Goal: Use online tool/utility

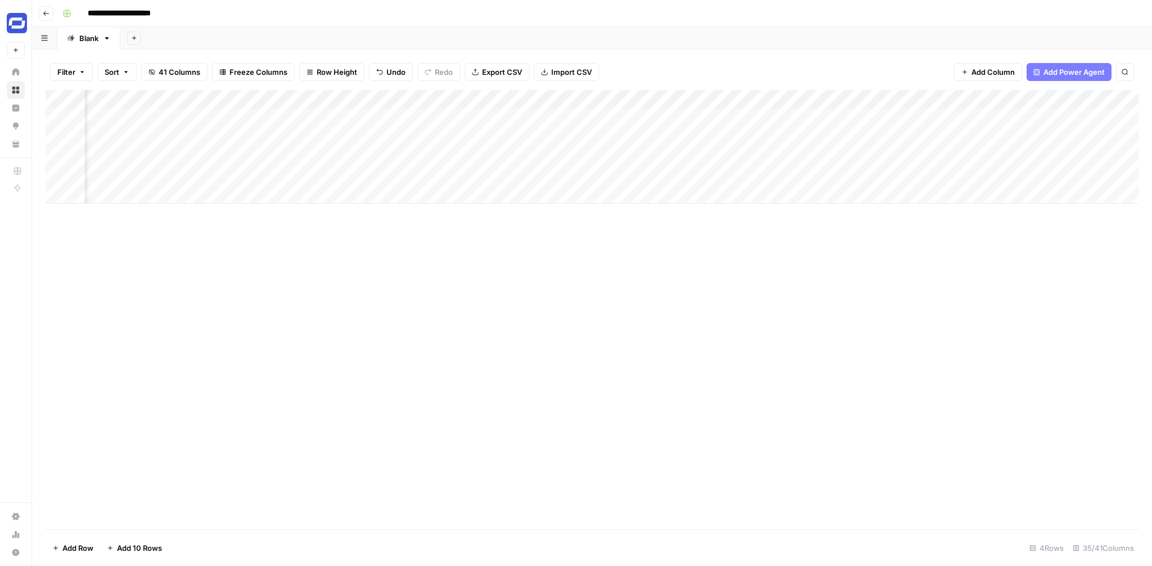
scroll to position [0, 2384]
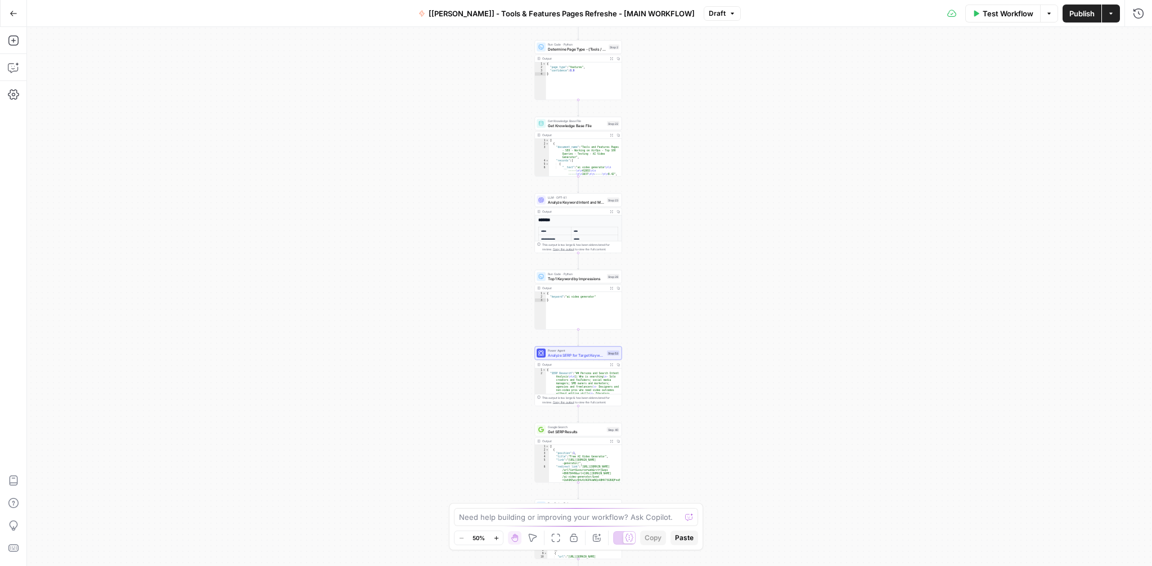
drag, startPoint x: 711, startPoint y: 185, endPoint x: 700, endPoint y: 467, distance: 281.9
click at [700, 467] on div "Workflow Set Inputs Inputs Integration Google Search Console Integration Step 7…" at bounding box center [589, 296] width 1125 height 539
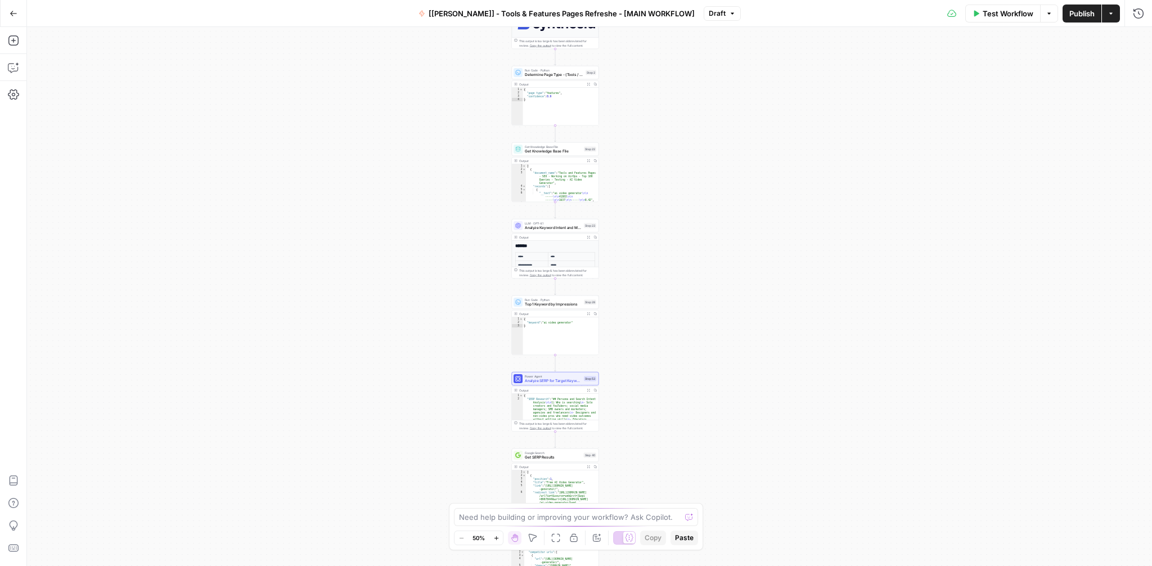
drag, startPoint x: 706, startPoint y: 193, endPoint x: 680, endPoint y: 105, distance: 91.3
click at [680, 105] on div "Workflow Set Inputs Inputs Integration Google Search Console Integration Step 7…" at bounding box center [589, 296] width 1125 height 539
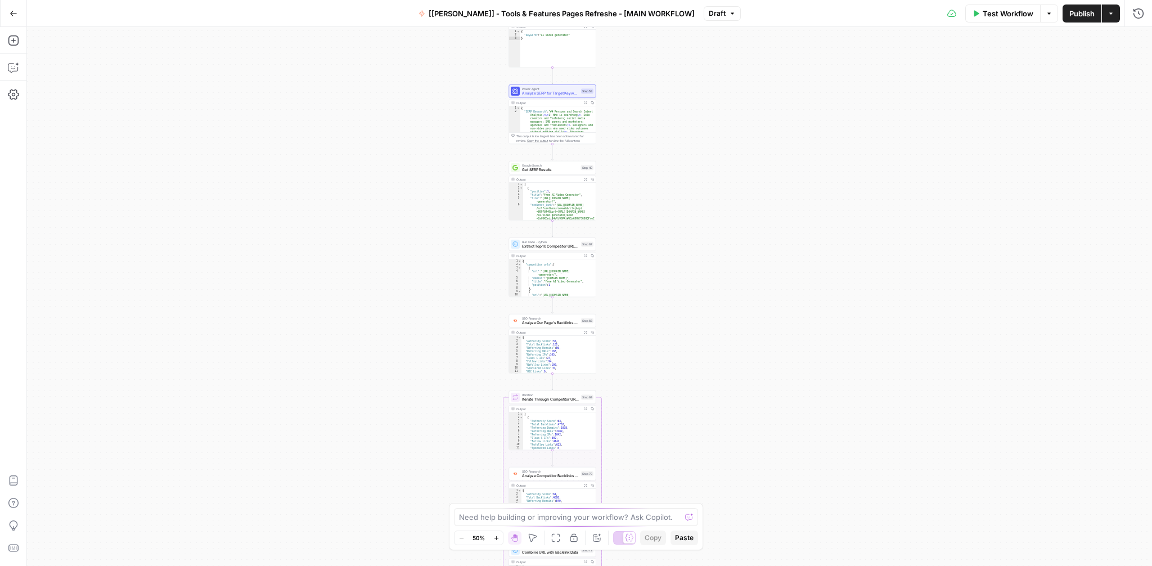
drag, startPoint x: 681, startPoint y: 345, endPoint x: 680, endPoint y: 174, distance: 170.4
click at [680, 174] on div "Workflow Set Inputs Inputs Integration Google Search Console Integration Step 7…" at bounding box center [589, 296] width 1125 height 539
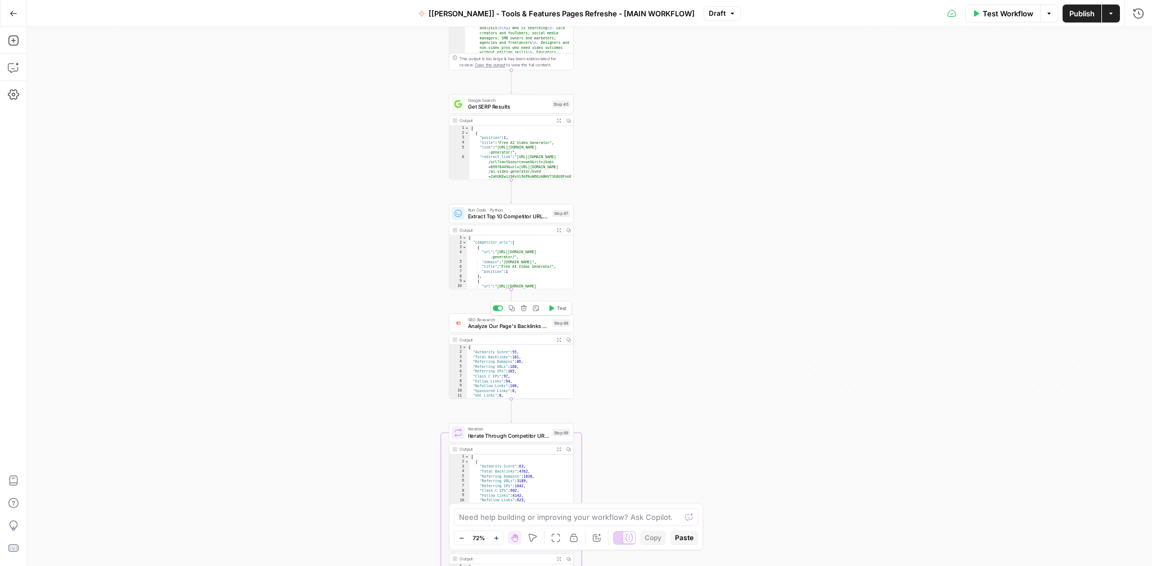
click at [522, 325] on span "Analyze Our Page's Backlinks Profile" at bounding box center [509, 326] width 82 height 8
